Goal: Task Accomplishment & Management: Manage account settings

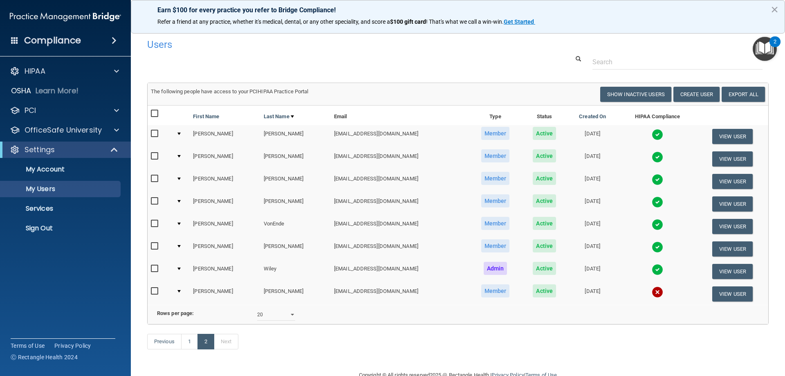
select select "20"
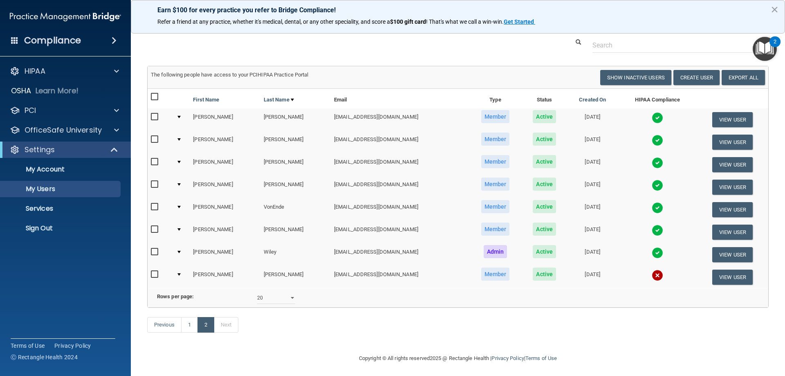
scroll to position [31, 0]
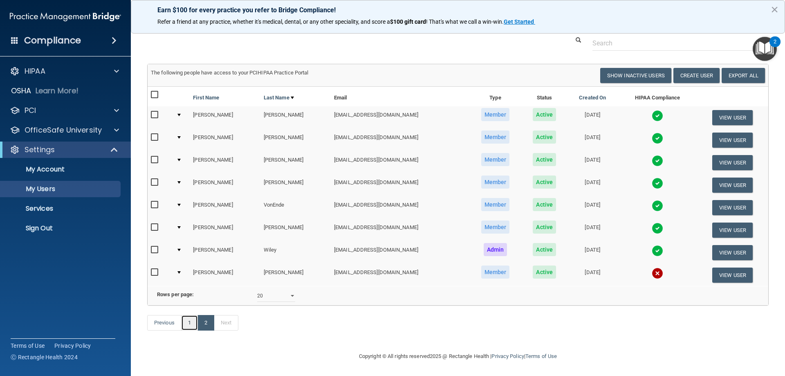
click at [188, 322] on link "1" at bounding box center [189, 323] width 17 height 16
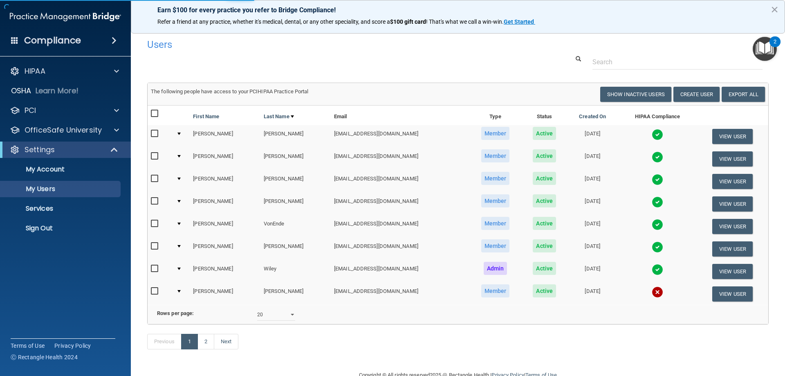
select select "20"
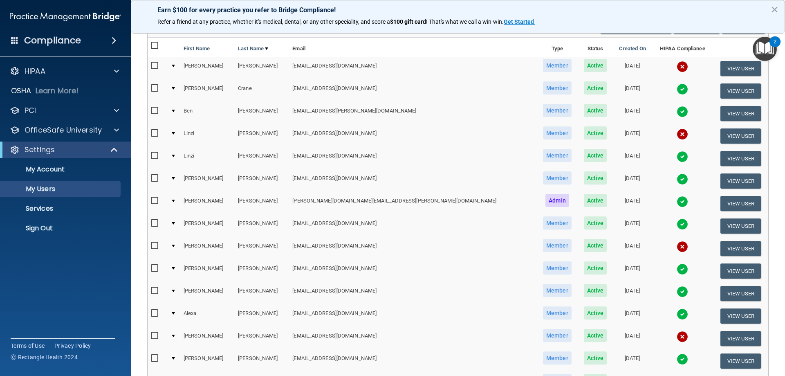
scroll to position [82, 0]
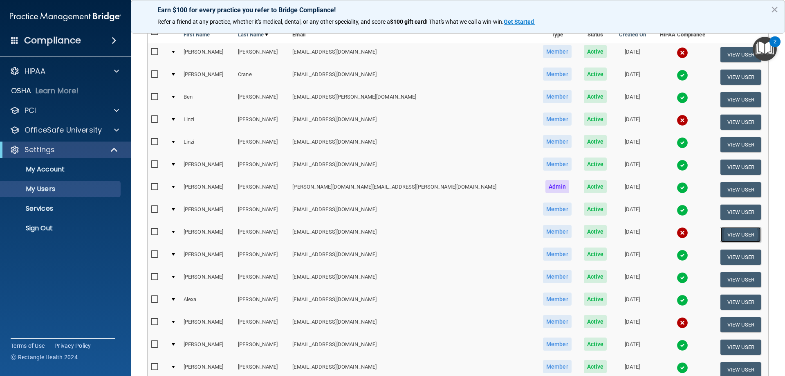
click at [735, 237] on button "View User" at bounding box center [741, 234] width 40 height 15
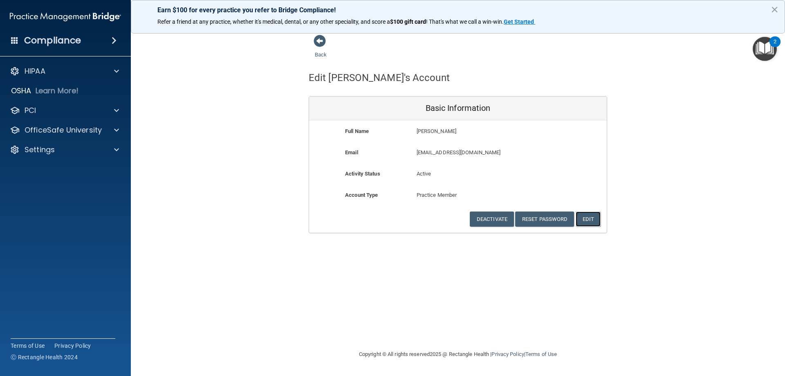
click at [585, 223] on button "Edit" at bounding box center [588, 218] width 25 height 15
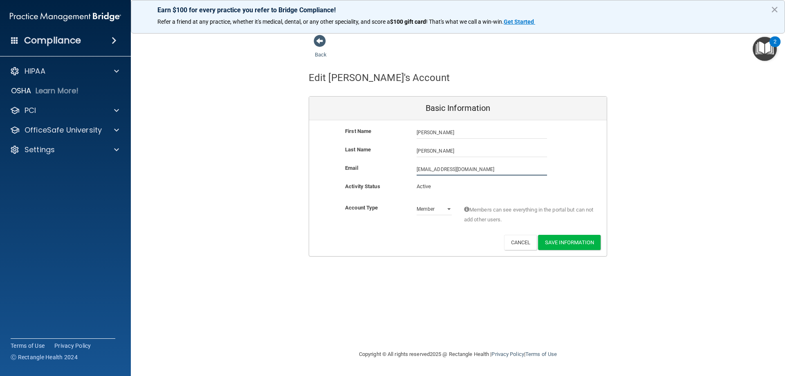
drag, startPoint x: 489, startPoint y: 169, endPoint x: 383, endPoint y: 167, distance: 105.5
click at [383, 167] on div "Email [EMAIL_ADDRESS][DOMAIN_NAME] [EMAIL_ADDRESS][DOMAIN_NAME]" at bounding box center [458, 169] width 298 height 12
type input "[EMAIL_ADDRESS][DOMAIN_NAME]"
click at [570, 242] on button "Save Information" at bounding box center [569, 242] width 63 height 15
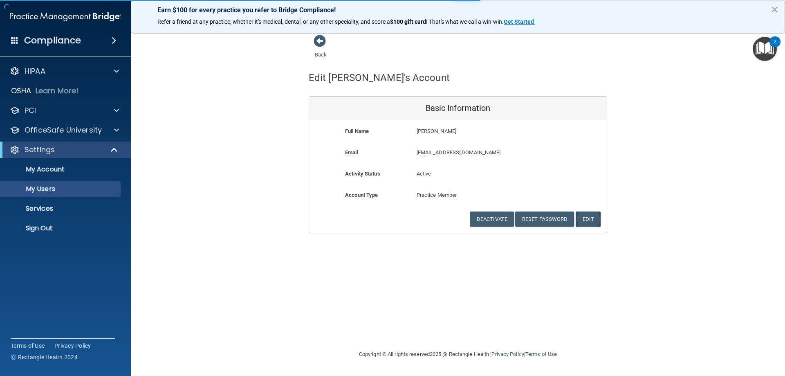
select select "20"
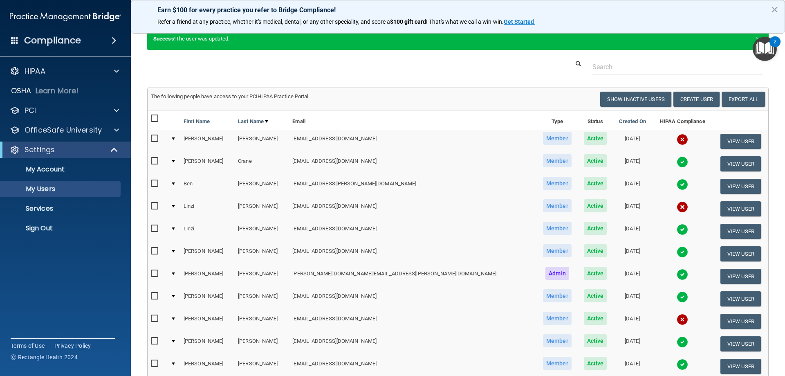
scroll to position [41, 0]
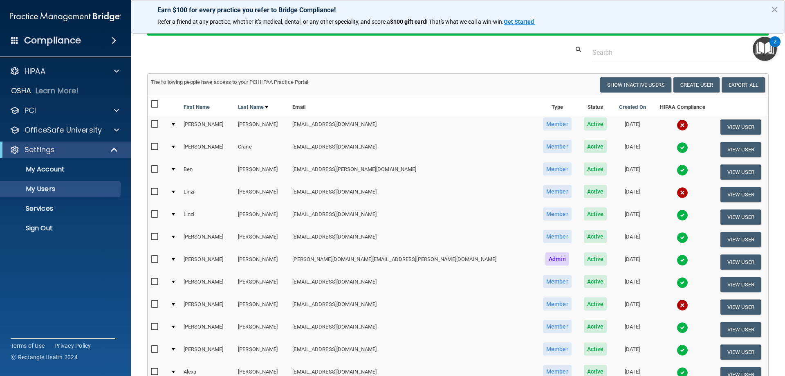
click at [152, 305] on input "checkbox" at bounding box center [155, 304] width 9 height 7
checkbox input "true"
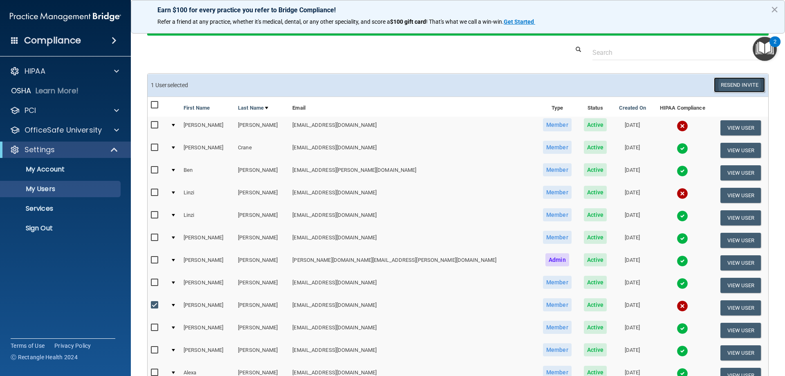
click at [734, 86] on button "Resend Invite" at bounding box center [739, 84] width 51 height 15
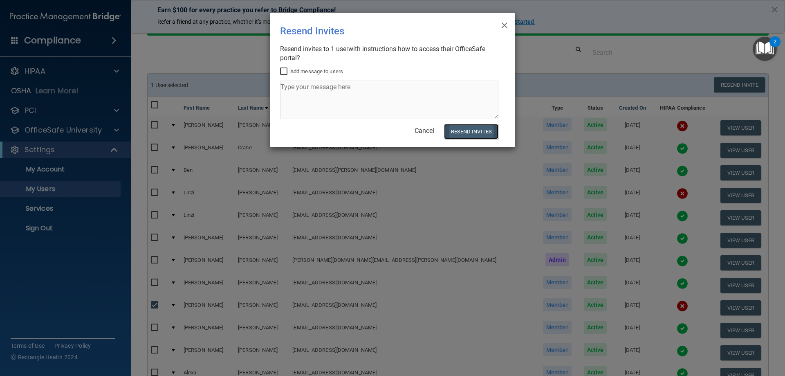
click at [466, 130] on button "Resend Invites" at bounding box center [471, 131] width 54 height 15
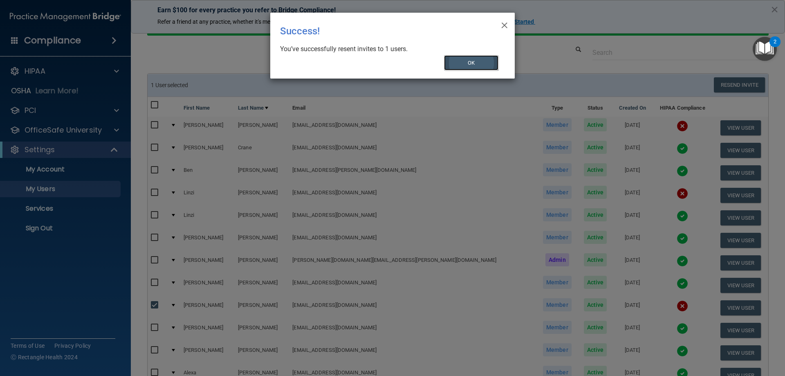
click at [465, 59] on button "OK" at bounding box center [471, 62] width 55 height 15
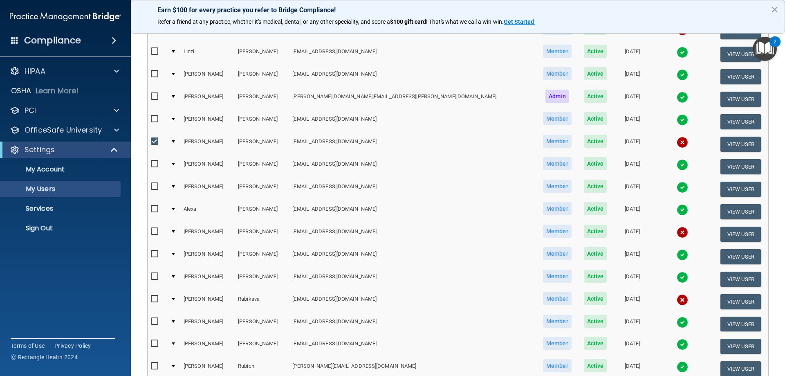
scroll to position [327, 0]
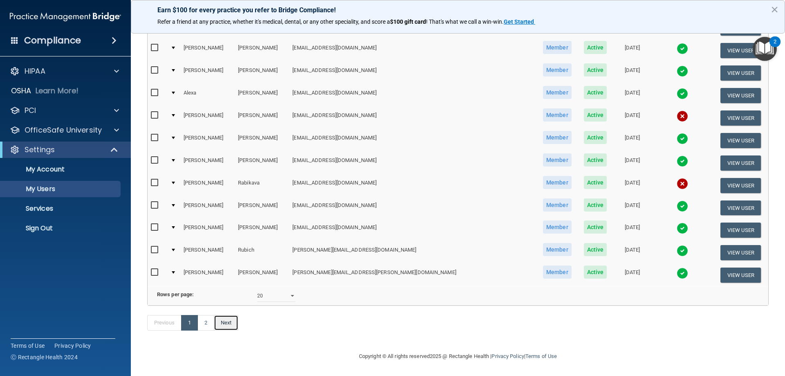
click at [224, 330] on link "Next" at bounding box center [226, 323] width 25 height 16
select select "20"
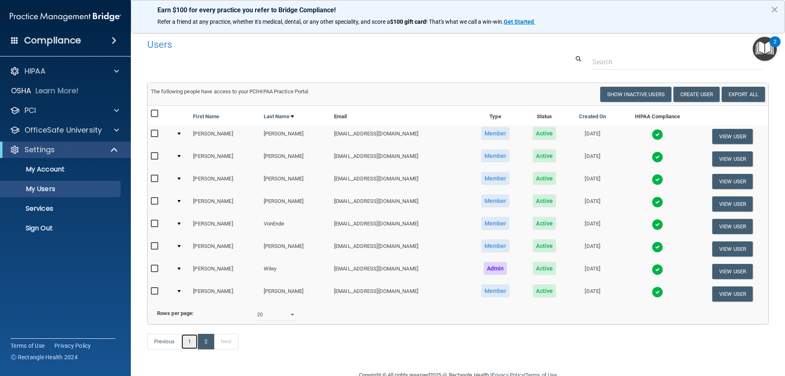
click at [188, 349] on link "1" at bounding box center [189, 342] width 17 height 16
select select "20"
